Goal: Information Seeking & Learning: Learn about a topic

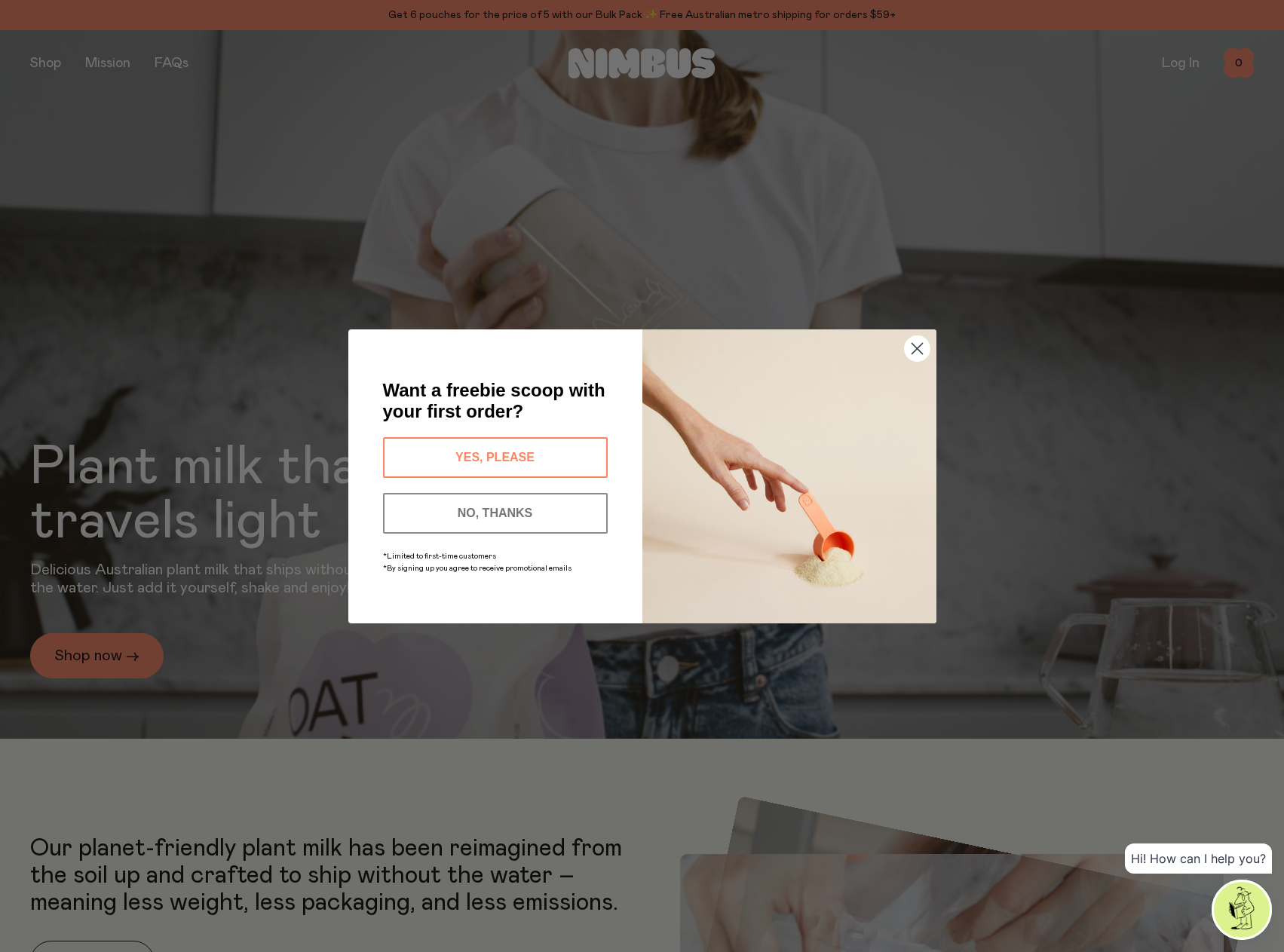
click at [908, 347] on circle "Close dialog" at bounding box center [916, 347] width 25 height 25
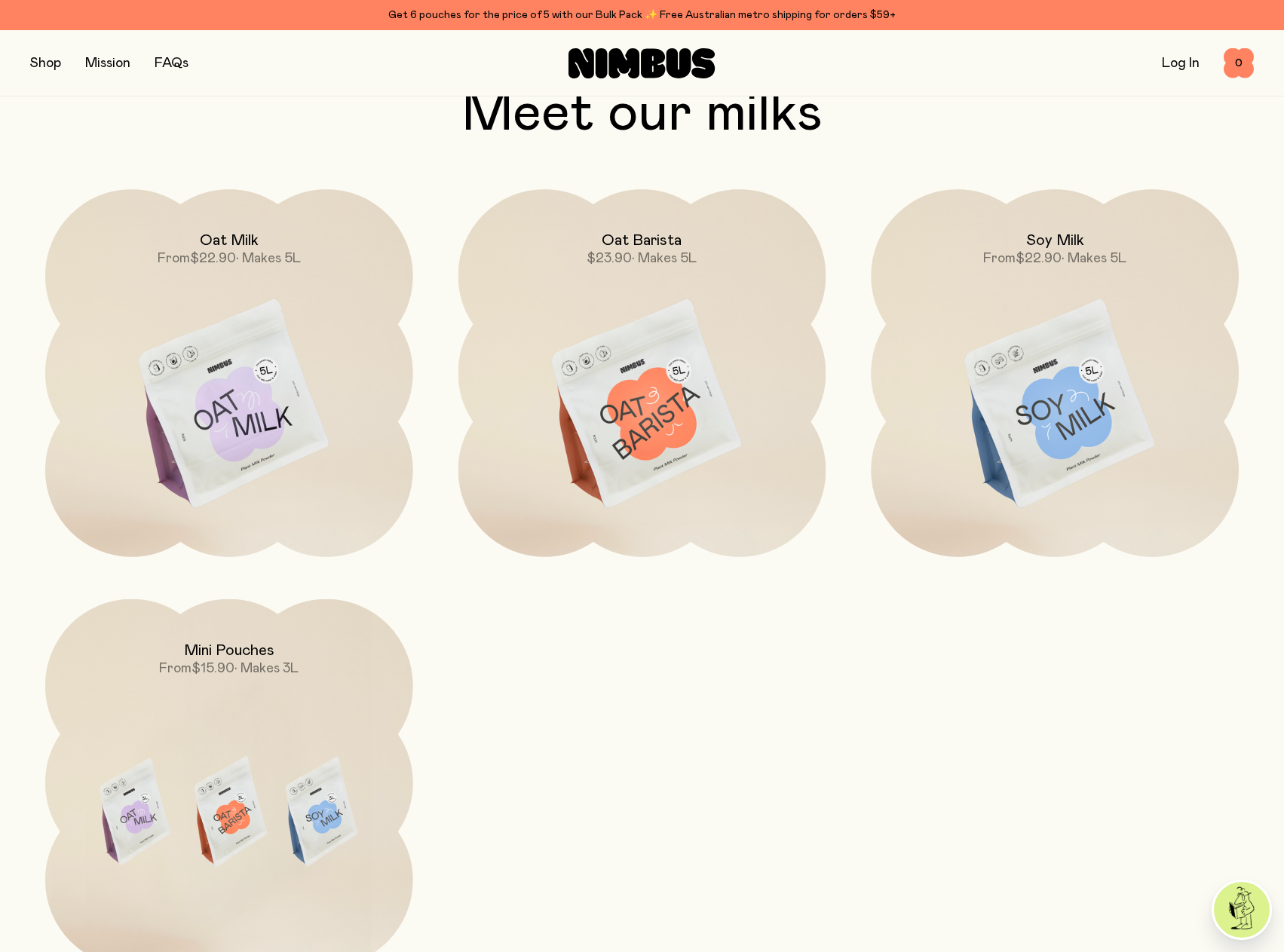
scroll to position [1508, 0]
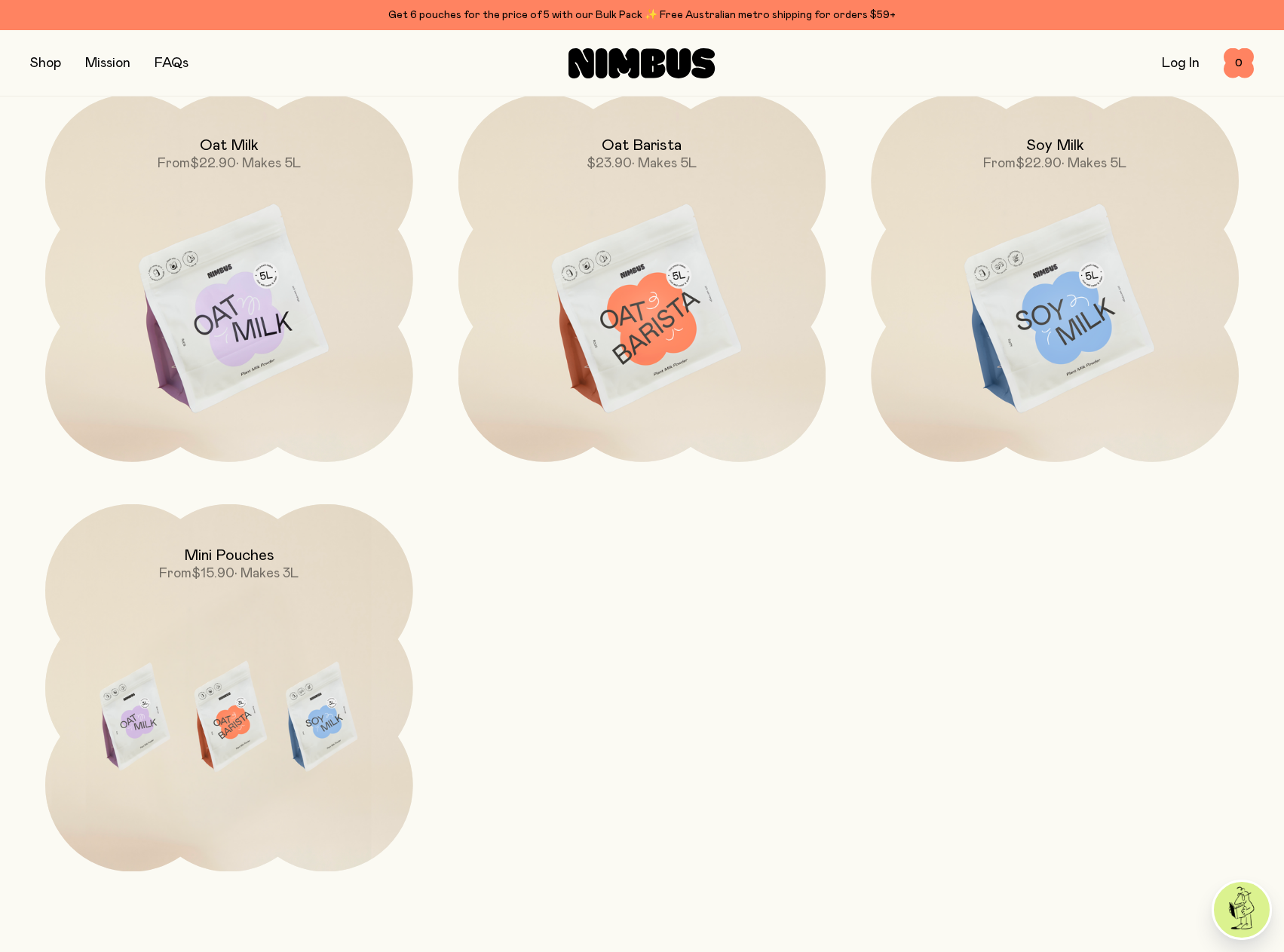
click at [621, 364] on img at bounding box center [642, 310] width 368 height 432
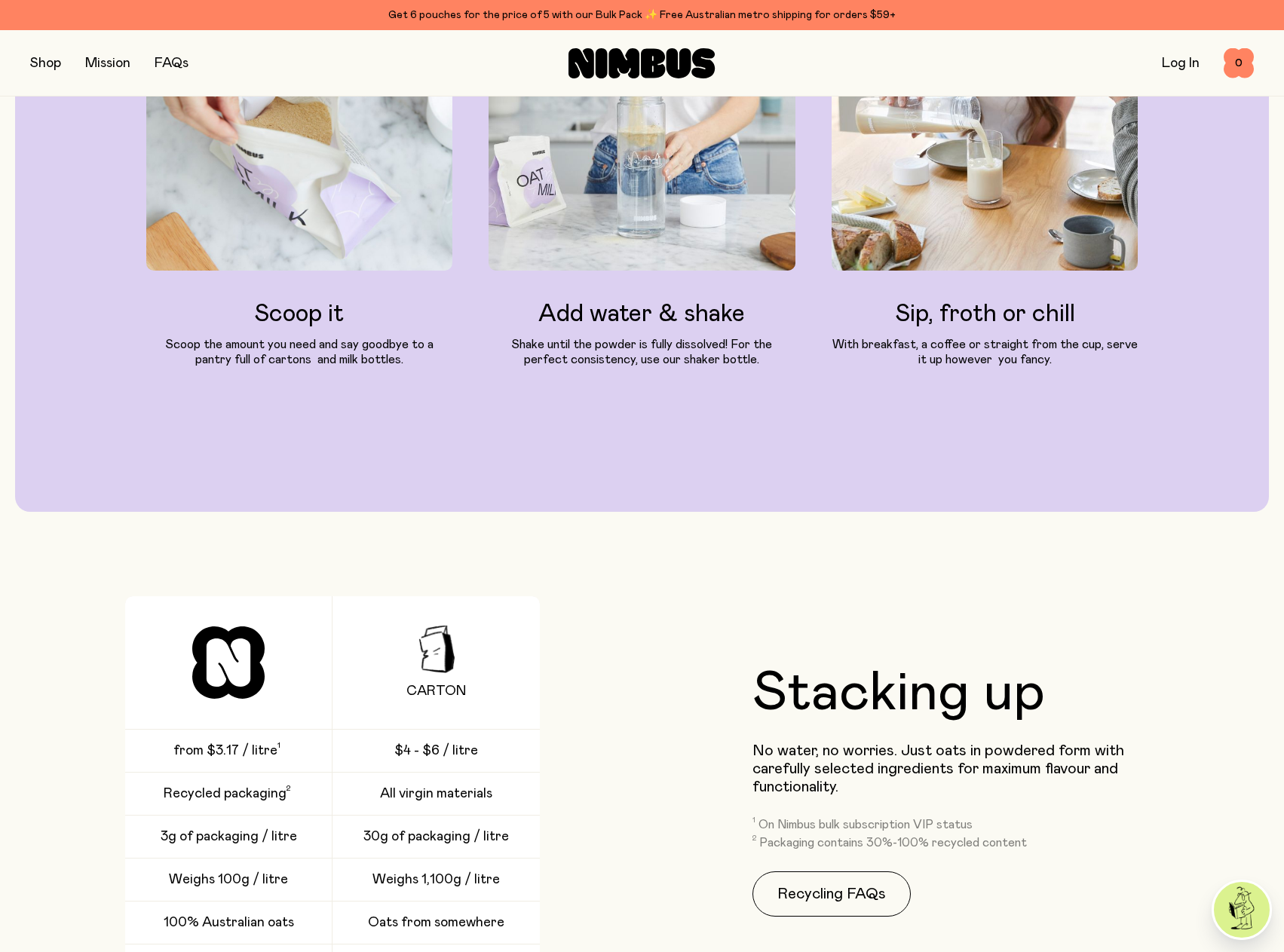
scroll to position [2036, 0]
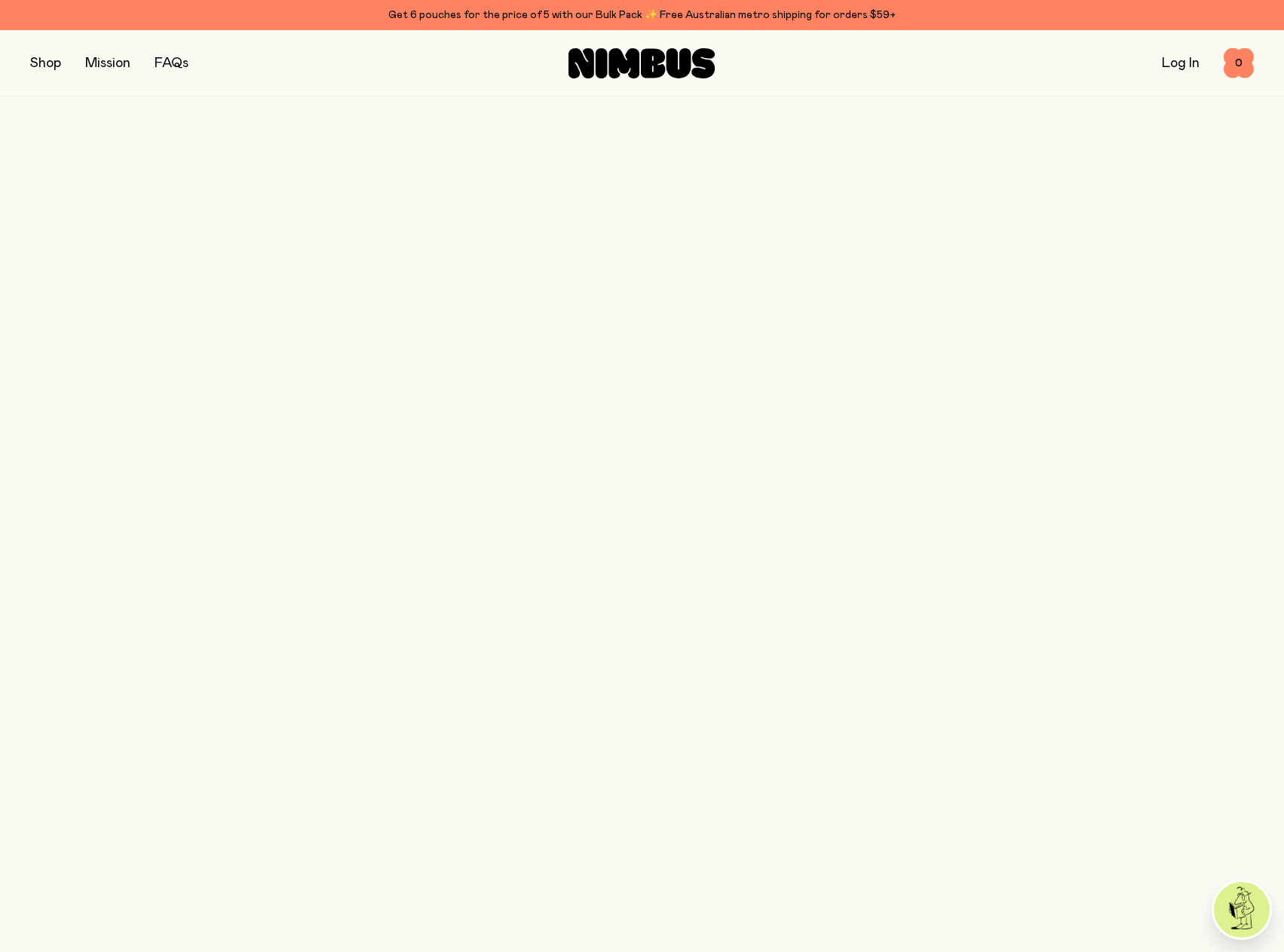
scroll to position [1508, 0]
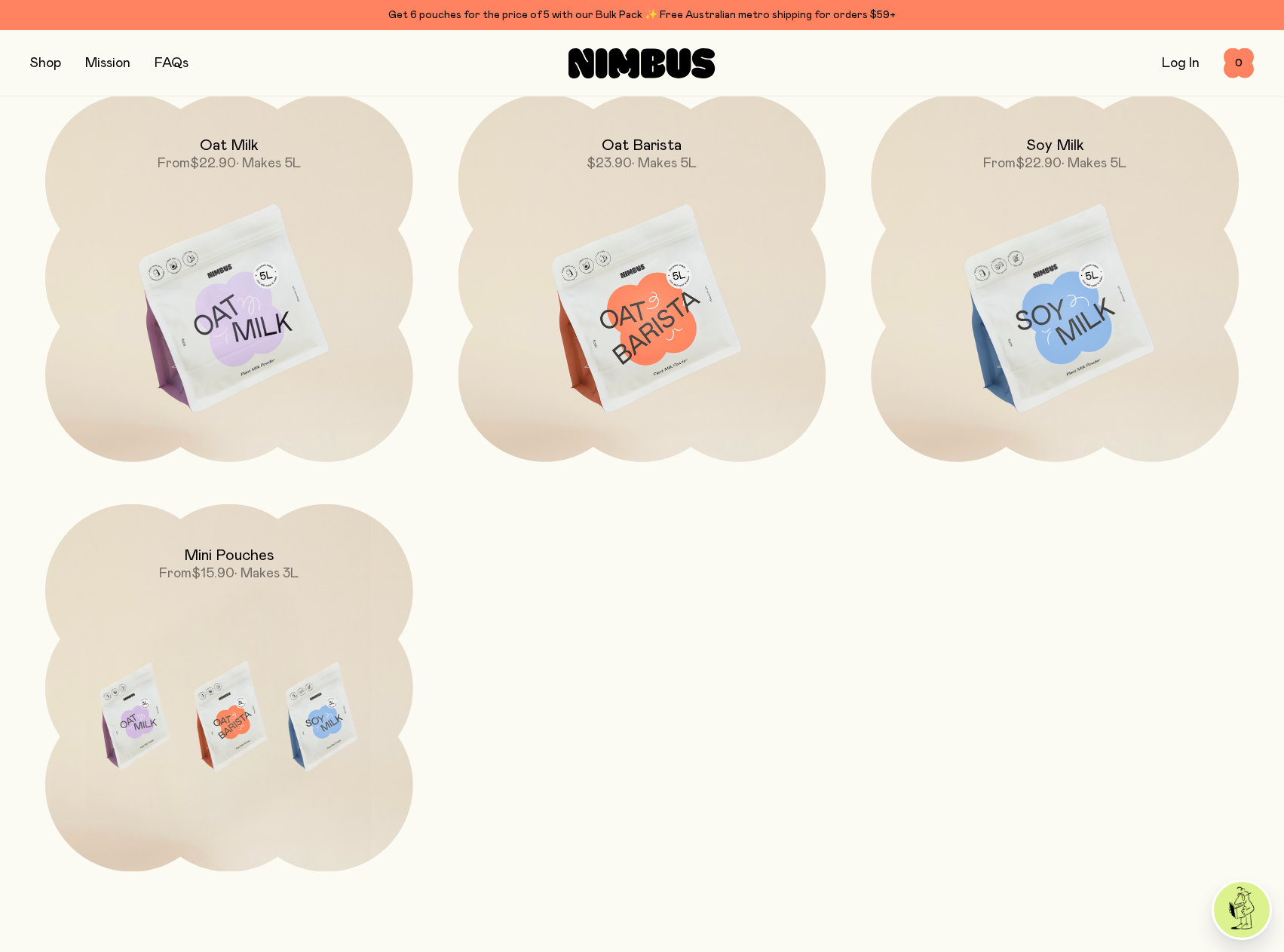
click at [669, 308] on img at bounding box center [642, 310] width 368 height 432
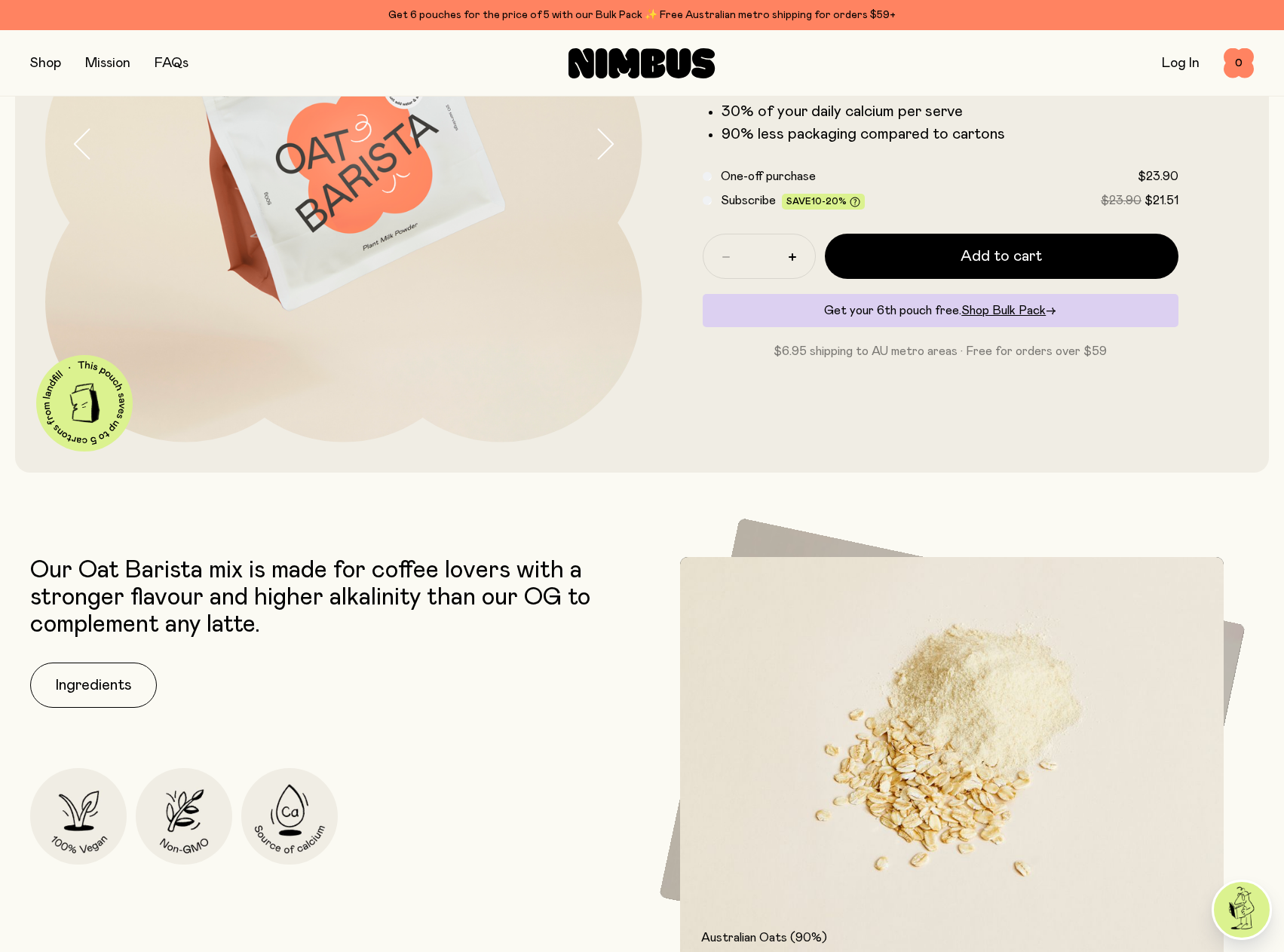
scroll to position [302, 0]
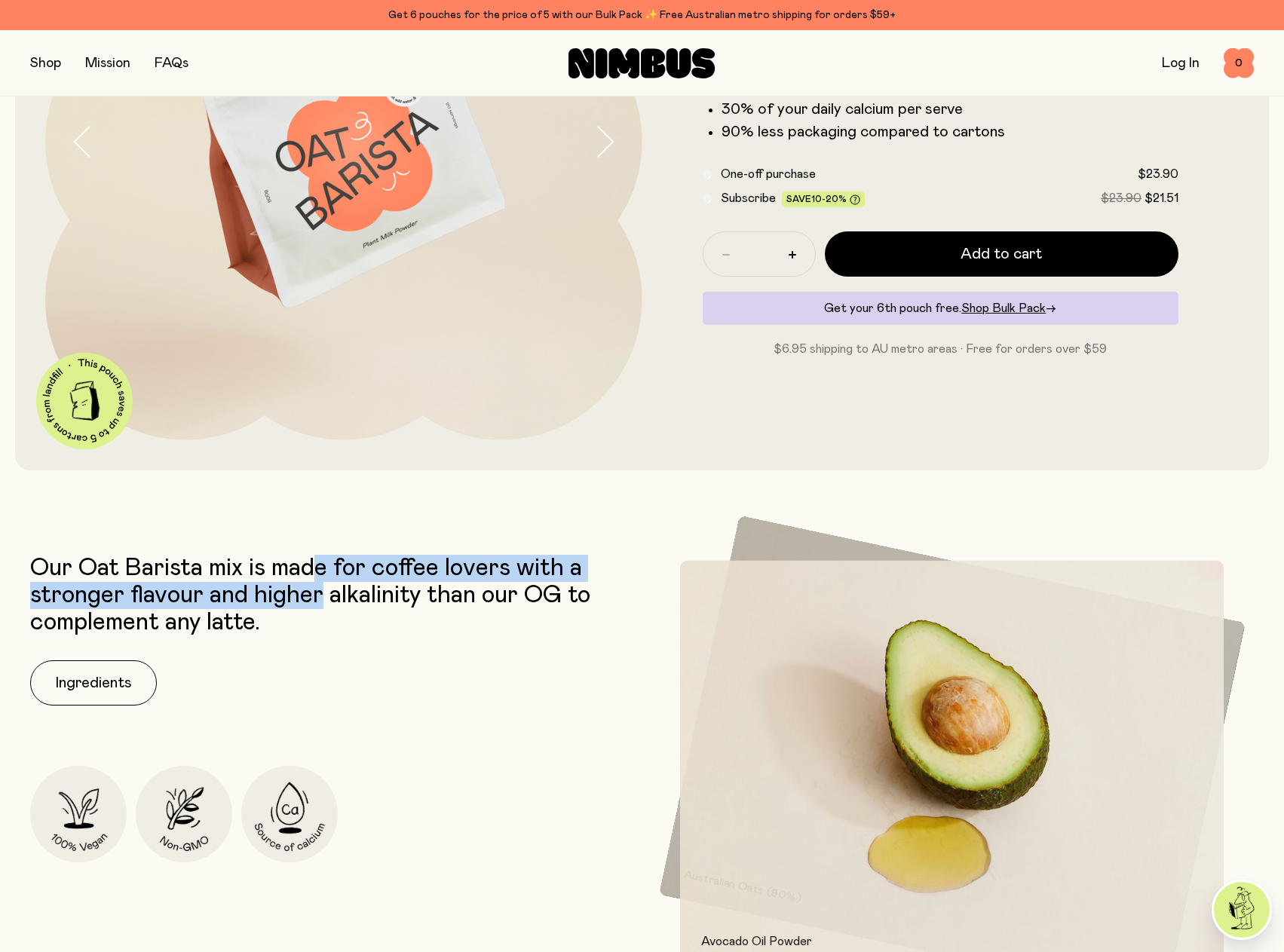
drag, startPoint x: 323, startPoint y: 571, endPoint x: 324, endPoint y: 606, distance: 35.0
click at [324, 606] on p "Our Oat Barista mix is made for coffee lovers with a stronger flavour and highe…" at bounding box center [333, 595] width 605 height 82
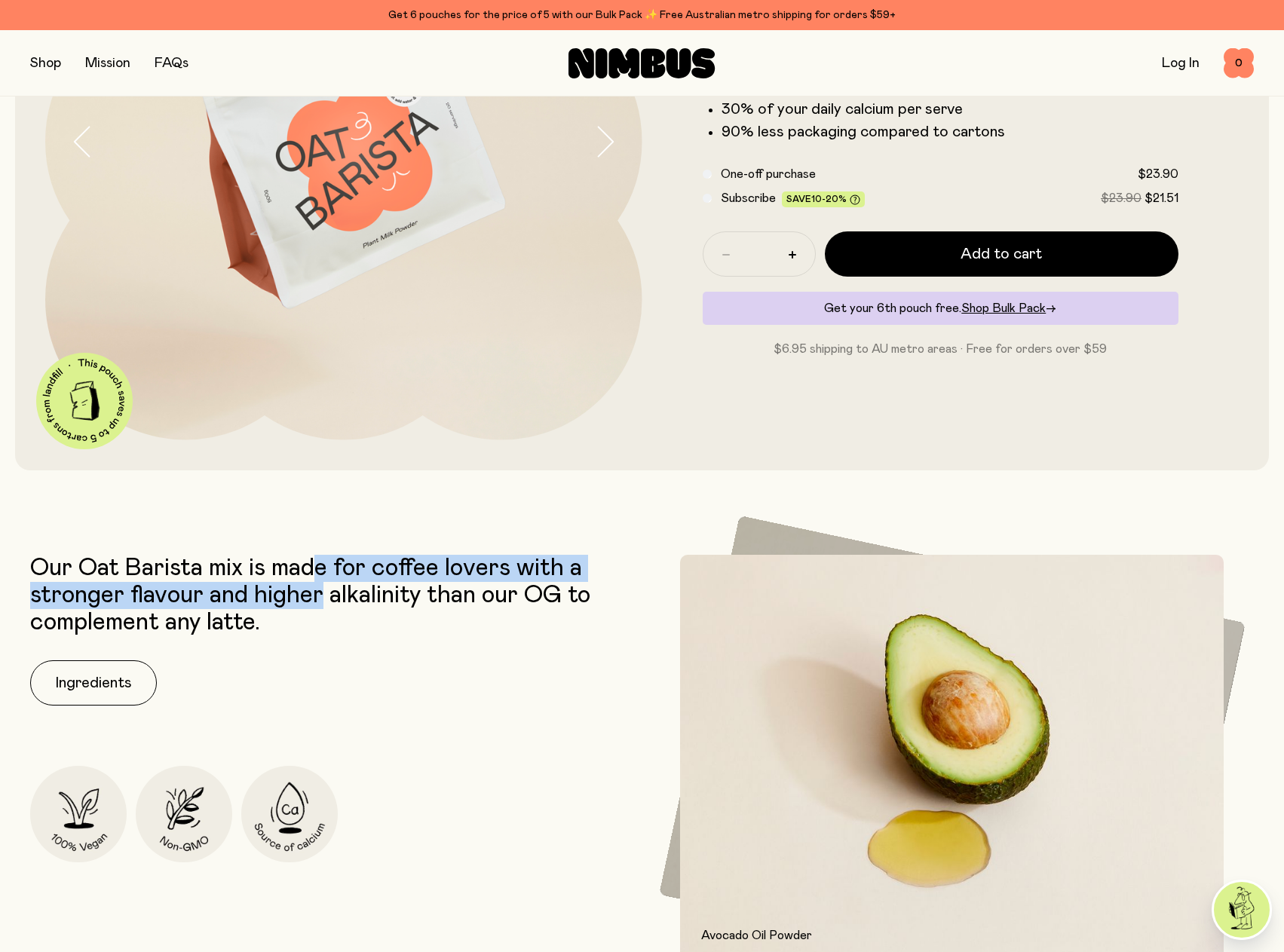
click at [329, 615] on p "Our Oat Barista mix is made for coffee lovers with a stronger flavour and highe…" at bounding box center [333, 595] width 605 height 82
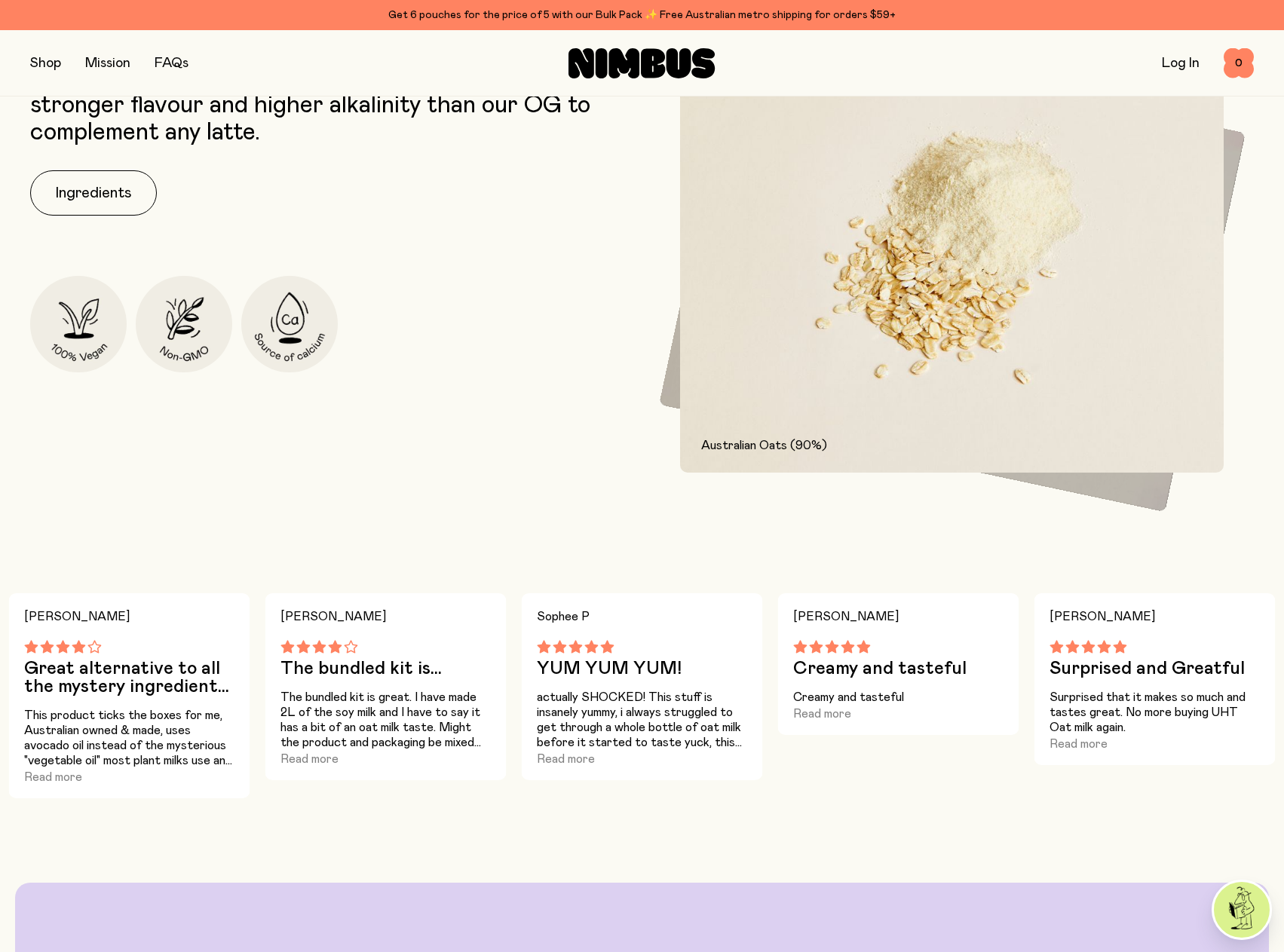
scroll to position [829, 0]
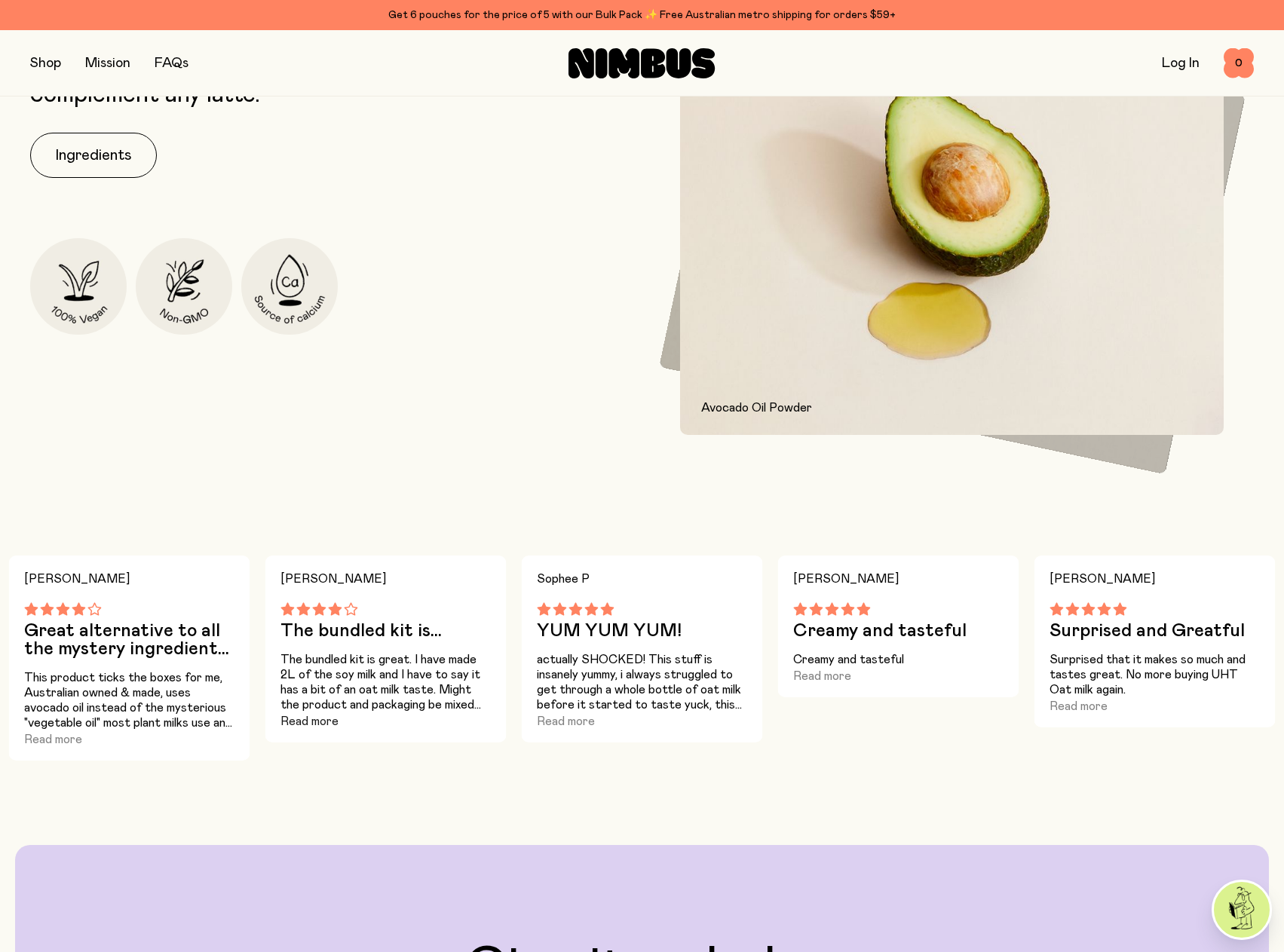
drag, startPoint x: 328, startPoint y: 678, endPoint x: 334, endPoint y: 718, distance: 40.4
click at [334, 718] on div "The bundled kit is great. I have made 2L of the soy milk and I have to say it h…" at bounding box center [386, 691] width 211 height 79
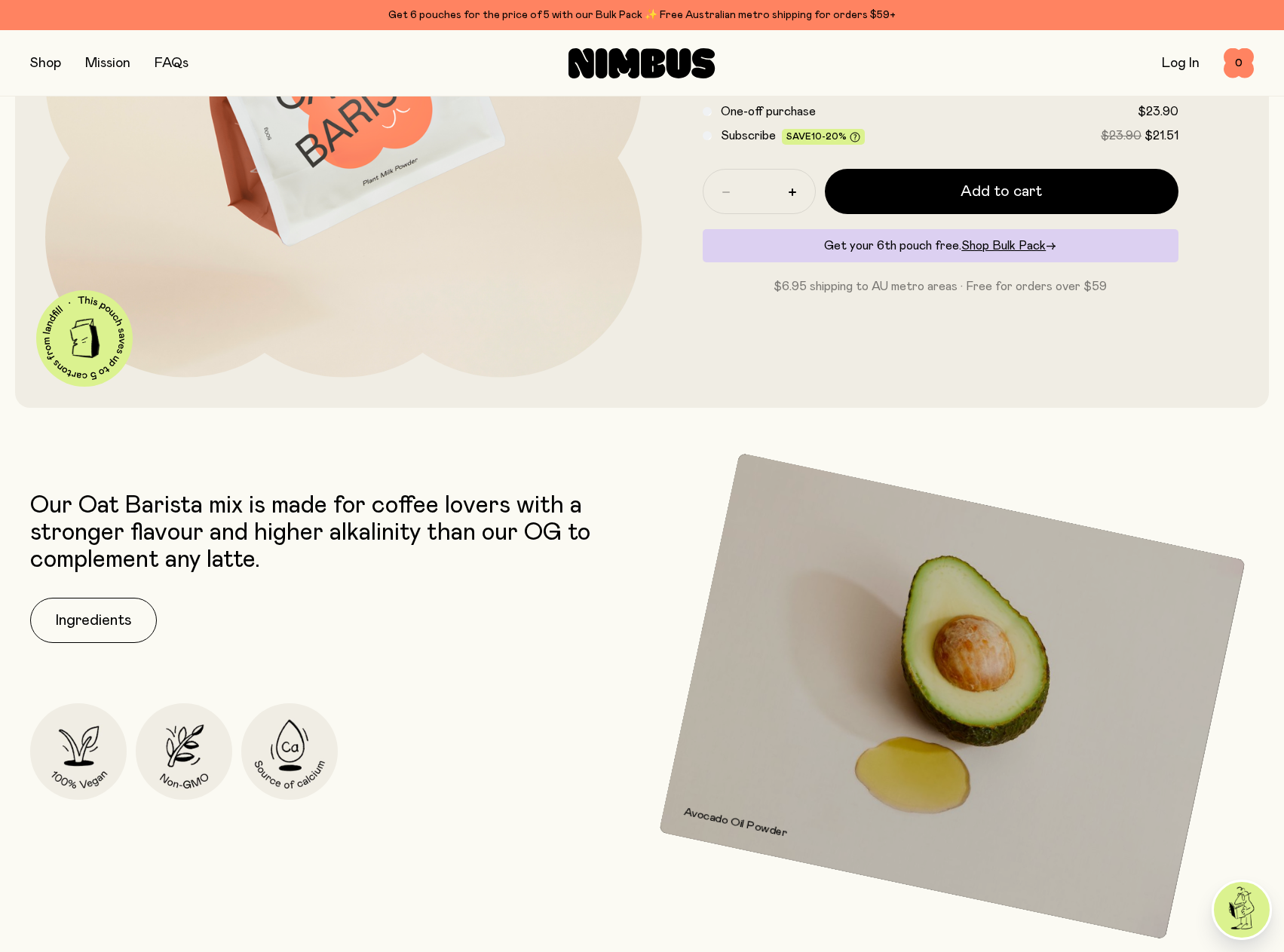
scroll to position [0, 0]
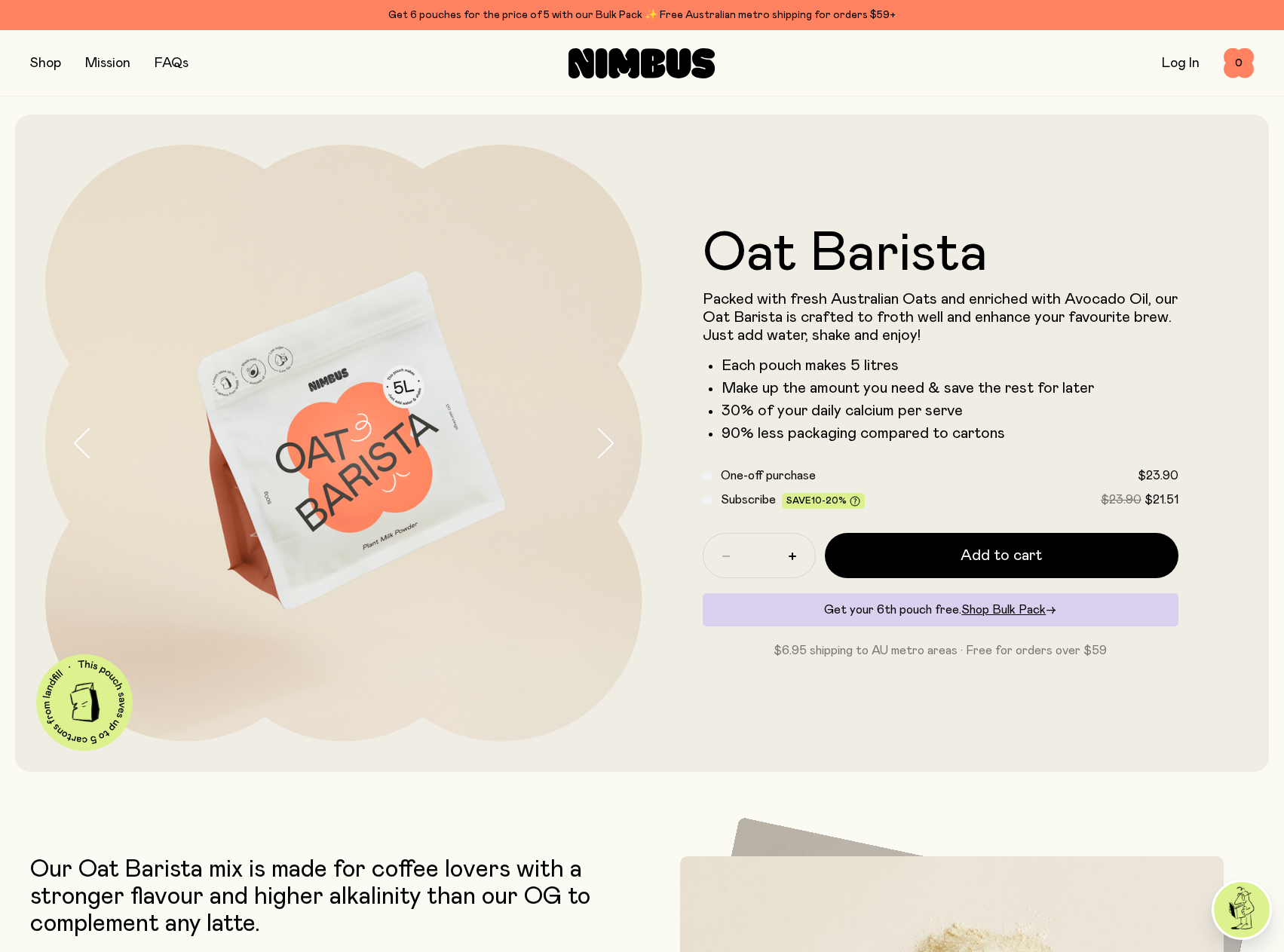
click at [53, 63] on button "button" at bounding box center [46, 63] width 31 height 21
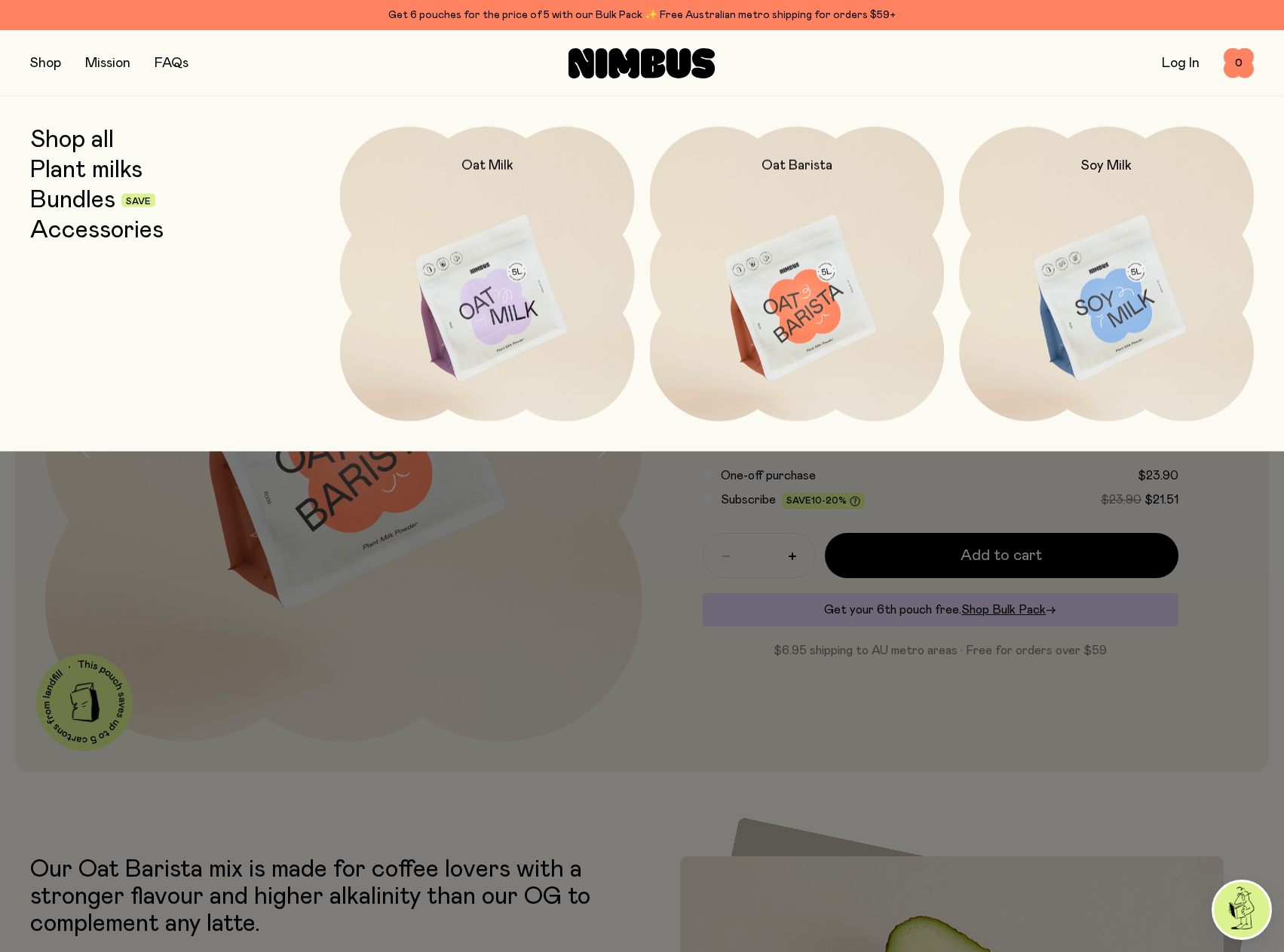
click at [60, 148] on link "Shop all" at bounding box center [73, 140] width 84 height 27
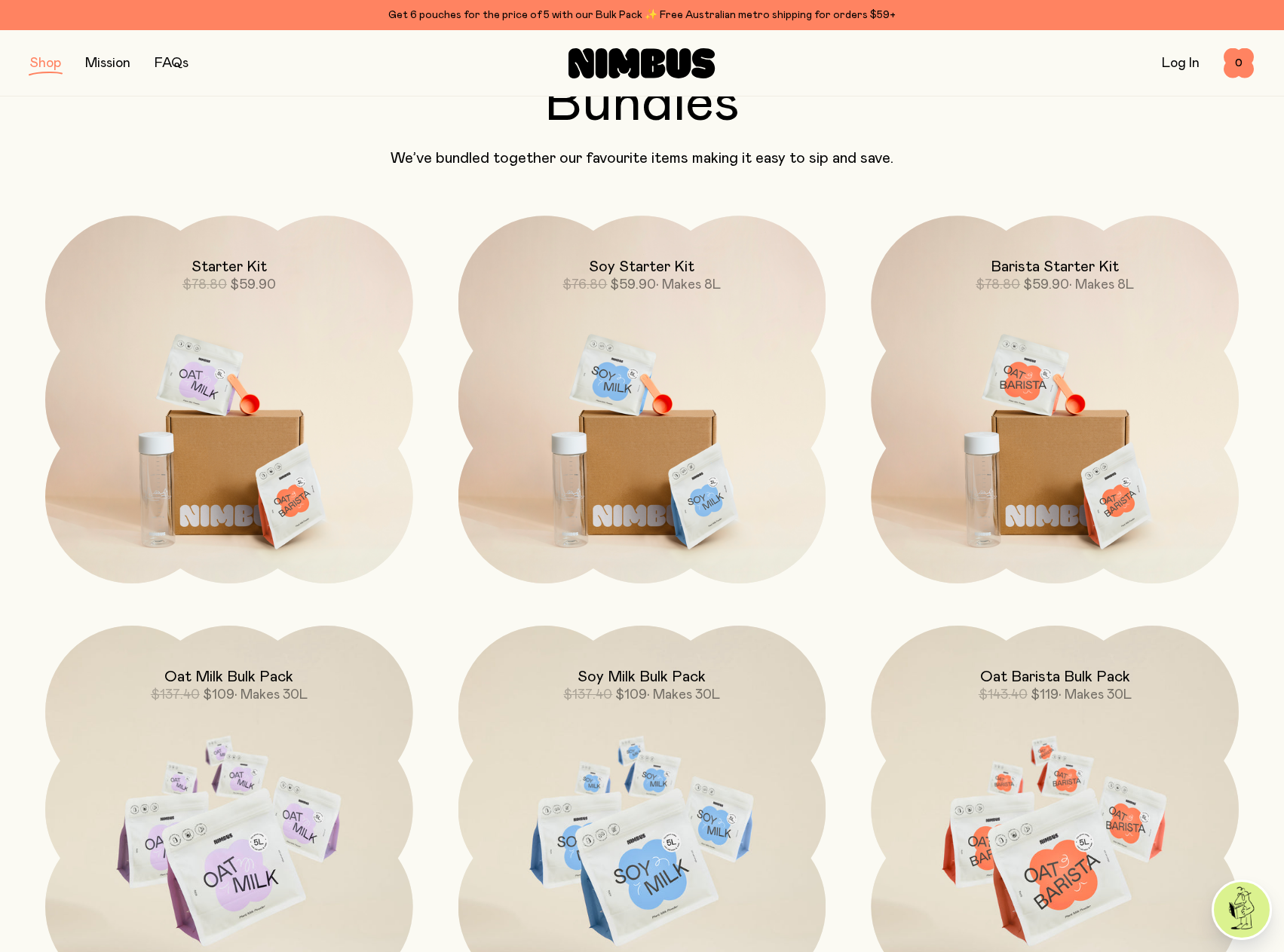
scroll to position [1131, 0]
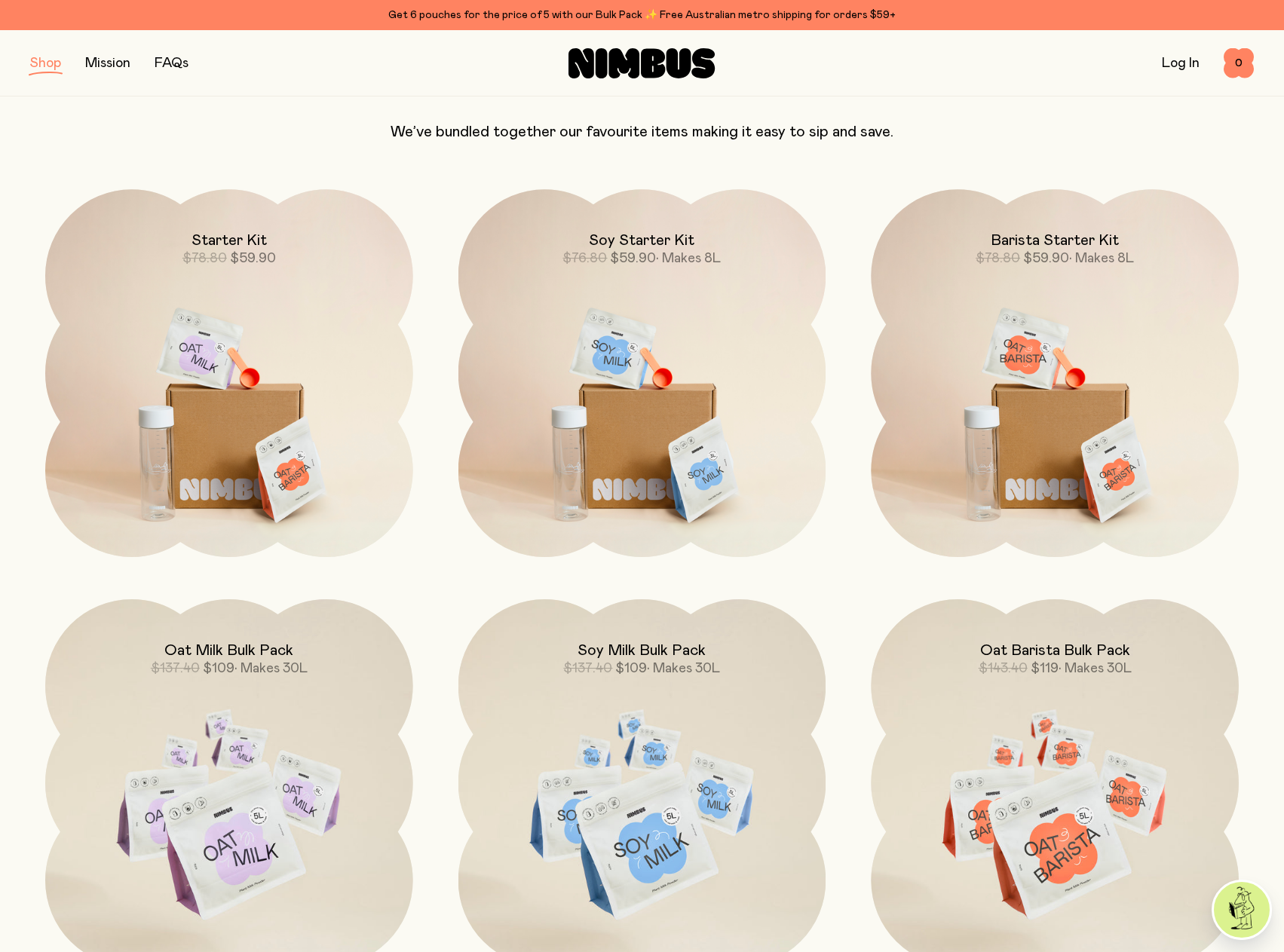
click at [231, 404] on img at bounding box center [229, 405] width 368 height 432
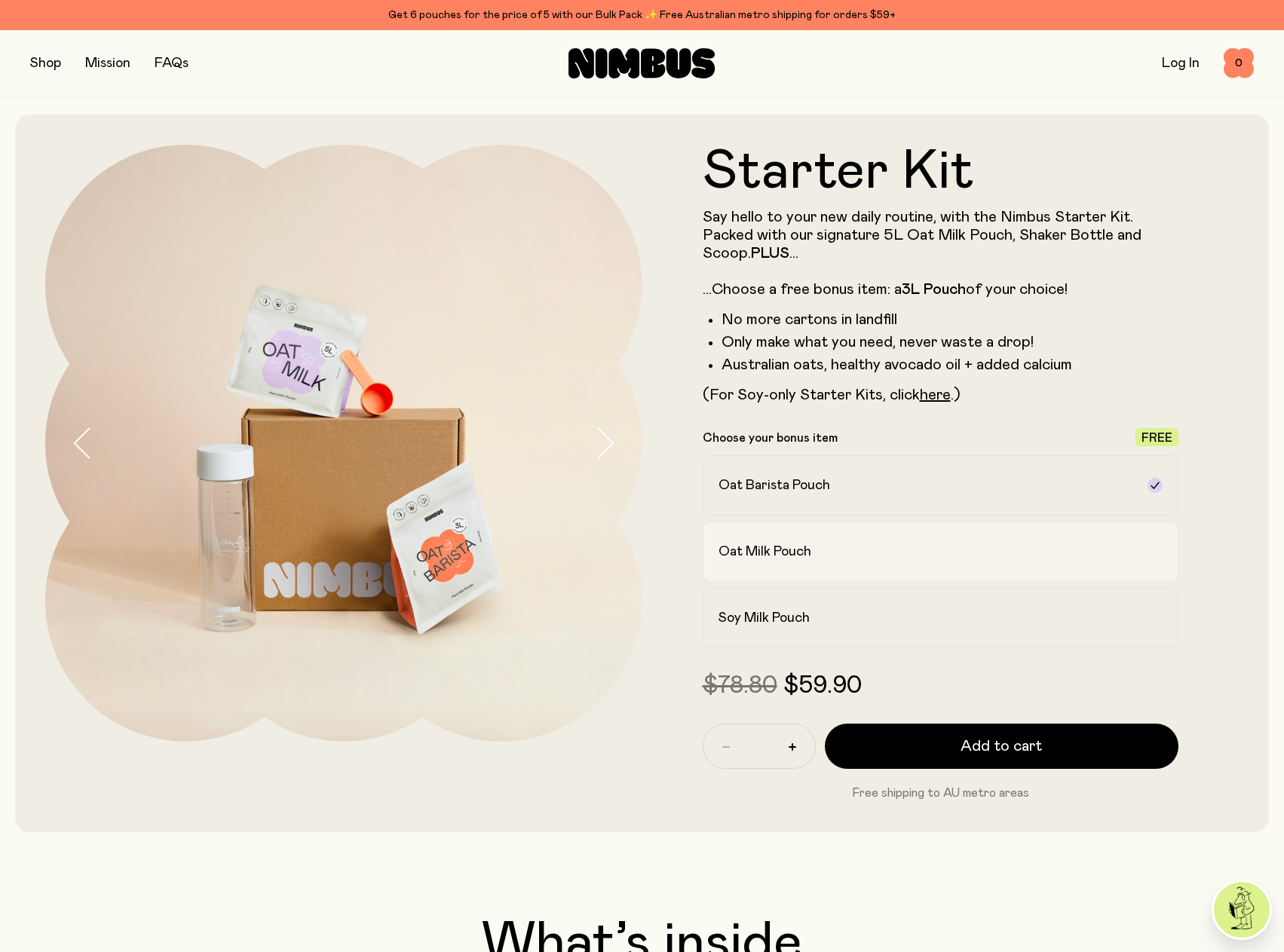
click at [797, 543] on h2 "Oat Milk Pouch" at bounding box center [764, 552] width 92 height 18
click at [875, 495] on label "Oat Barista Pouch" at bounding box center [940, 486] width 476 height 60
